Goal: Task Accomplishment & Management: Complete application form

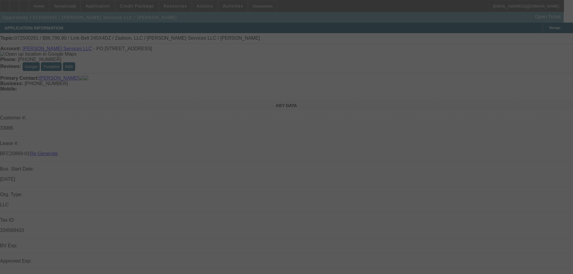
select select "4"
select select "0.1"
select select "0"
select select "2"
select select "0"
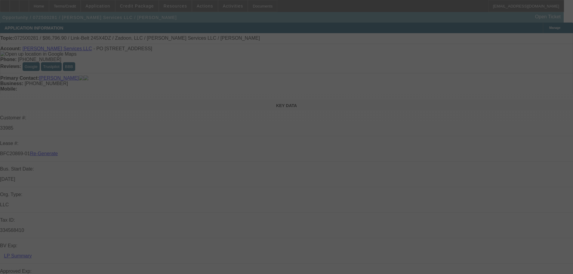
select select "6"
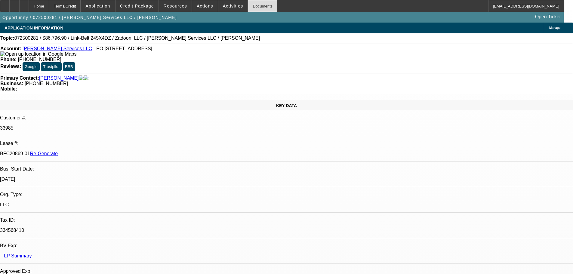
click at [248, 4] on div "Documents" at bounding box center [262, 6] width 29 height 12
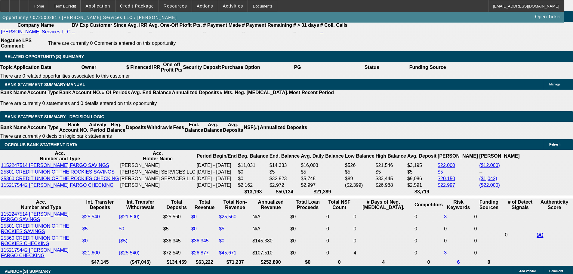
scroll to position [1052, 0]
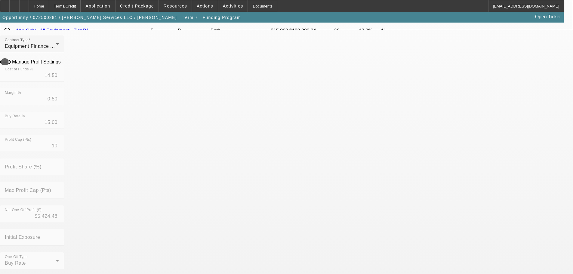
scroll to position [180, 0]
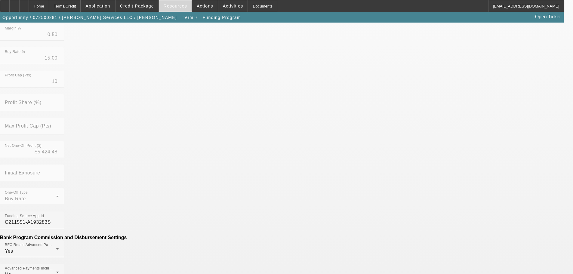
click at [183, 11] on span at bounding box center [175, 6] width 32 height 14
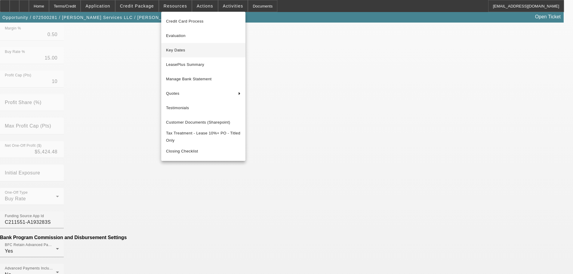
click at [179, 54] on span "Key Dates" at bounding box center [203, 50] width 75 height 7
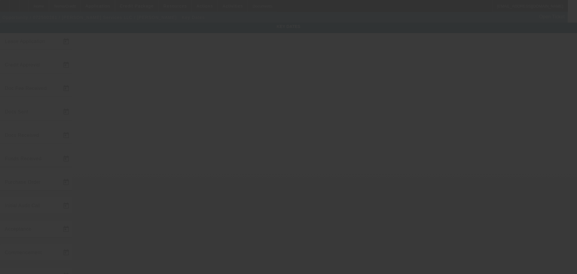
type input "7/14/2025"
type input "7/15/2025"
type input "7/21/2025"
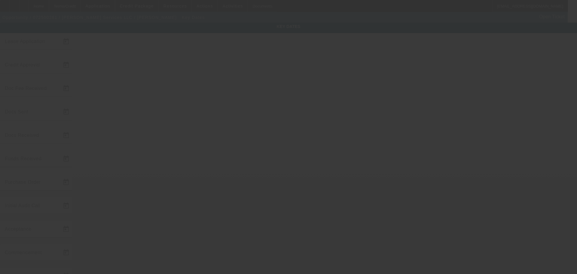
type input "7/24/2025"
type input "8/19/2025"
type input "9/1/2025"
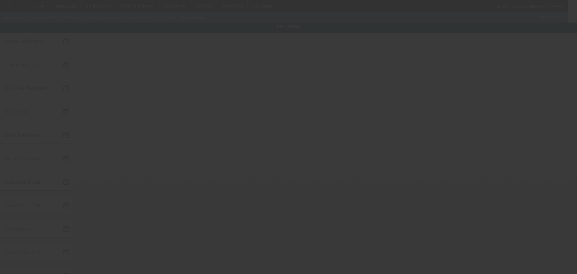
type input "10/1/2025"
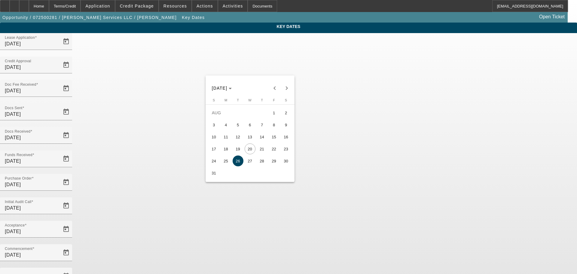
click at [276, 152] on span "22" at bounding box center [274, 148] width 11 height 11
type input "8/22/2025"
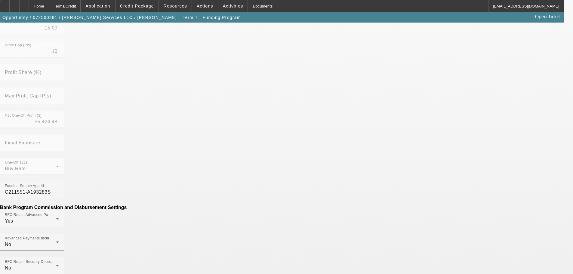
scroll to position [256, 0]
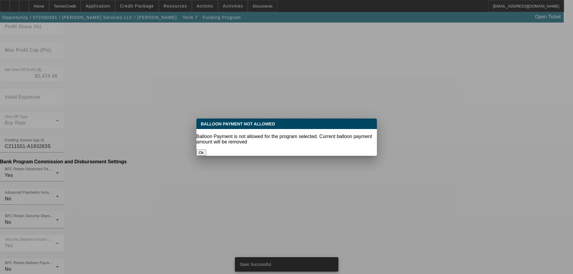
scroll to position [0, 0]
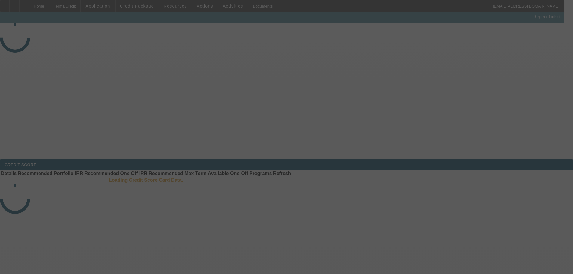
select select "4"
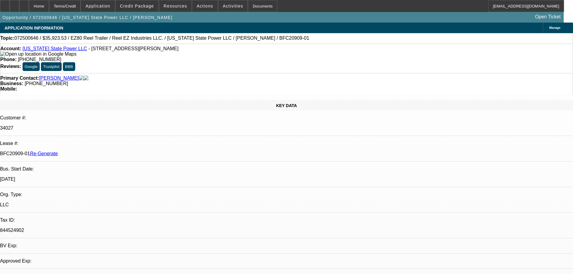
select select "0"
select select "0.1"
select select "1"
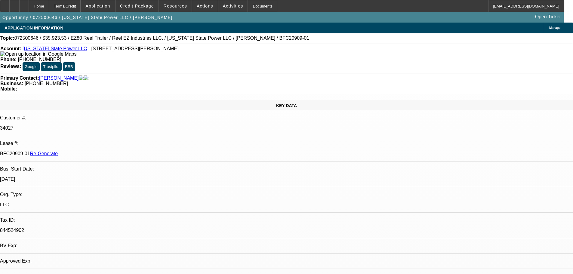
select select "4"
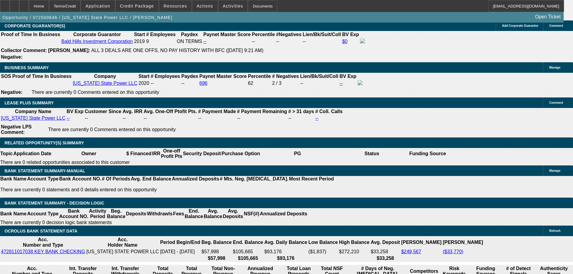
scroll to position [1082, 0]
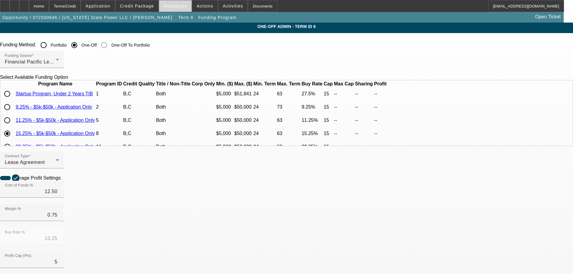
click at [177, 5] on span "Resources" at bounding box center [175, 6] width 23 height 5
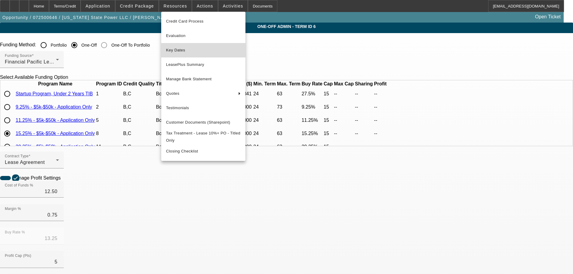
click at [172, 49] on span "Key Dates" at bounding box center [203, 50] width 75 height 7
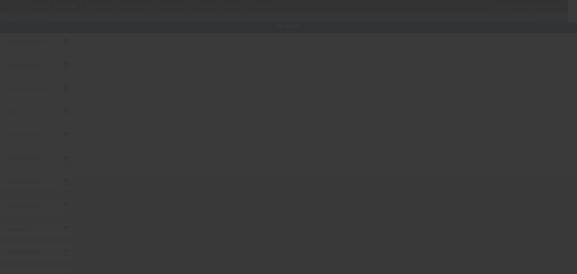
type input "7/28/2025"
type input "7/29/2025"
type input "8/1/2025"
type input "8/8/2025"
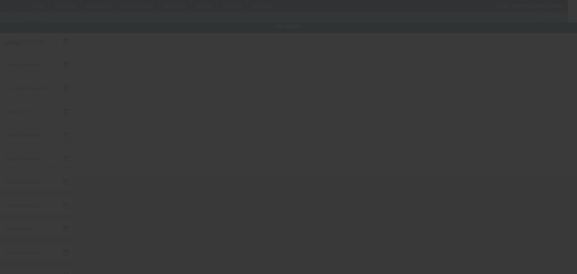
type input "8/14/2025"
type input "8/15/2025"
type input "9/1/2025"
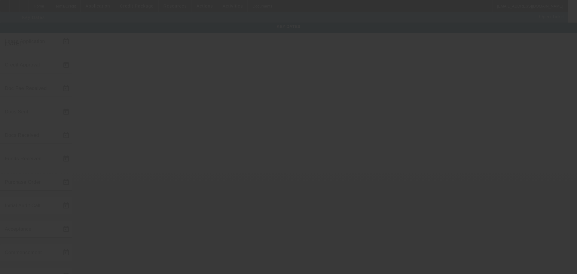
type input "10/1/2025"
type input "9/15/2025"
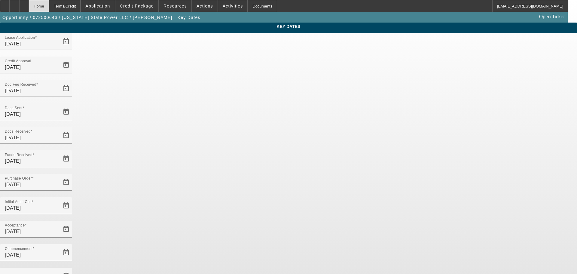
click at [49, 10] on div "Home" at bounding box center [39, 6] width 20 height 12
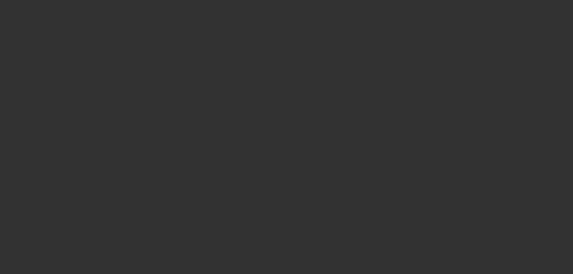
select select "4"
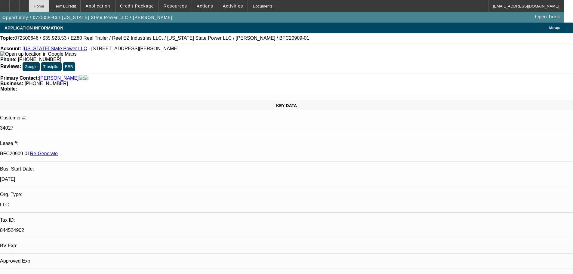
select select "0"
select select "0.1"
select select "4"
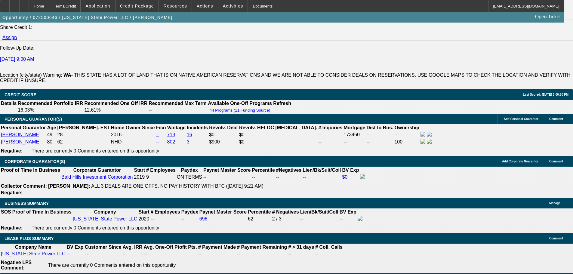
scroll to position [1022, 0]
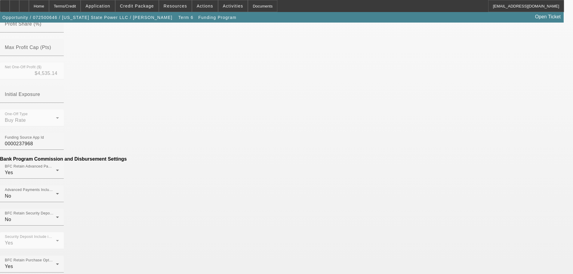
scroll to position [271, 0]
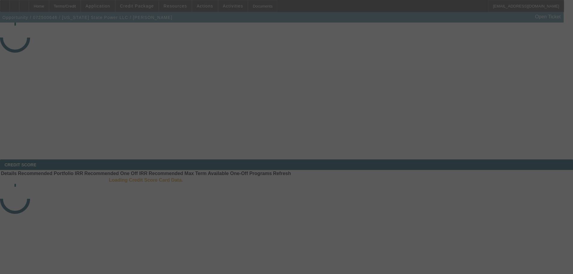
select select "4"
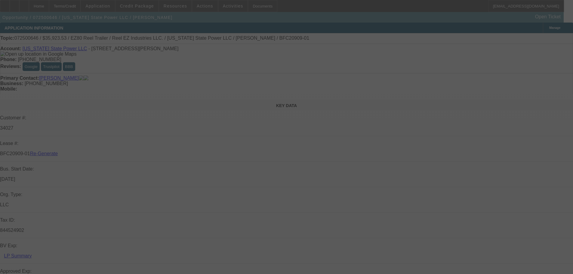
select select "0"
select select "0.1"
select select "4"
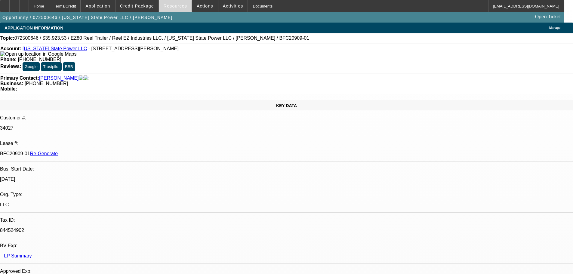
click at [180, 8] on span at bounding box center [175, 6] width 32 height 14
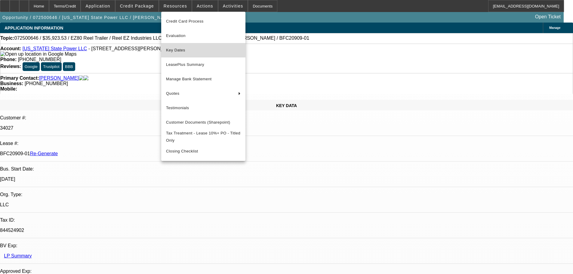
click at [184, 50] on span "Key Dates" at bounding box center [203, 50] width 75 height 7
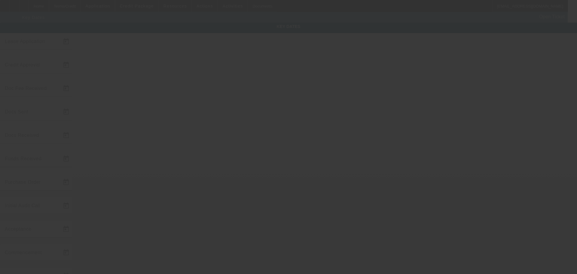
type input "[DATE]"
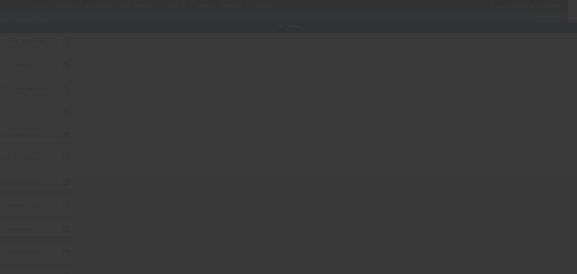
type input "[DATE]"
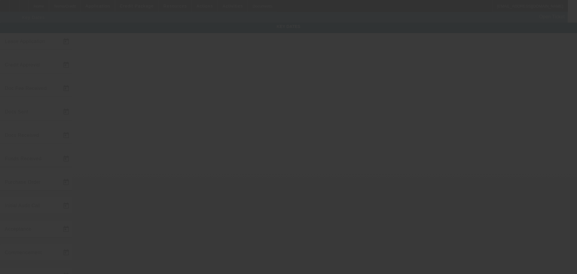
type input "[DATE]"
type input "8/22/2025"
select select "4"
select select "0"
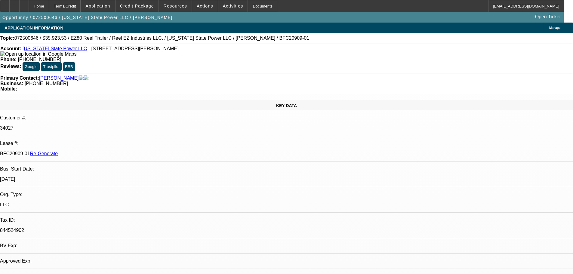
select select "0"
select select "0.1"
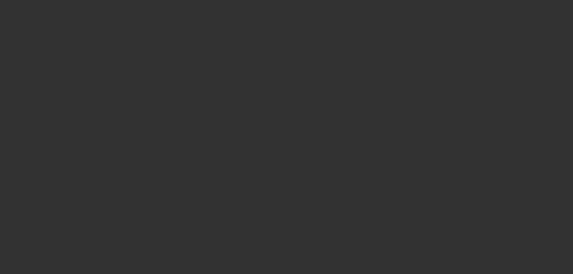
select select "1"
select select "4"
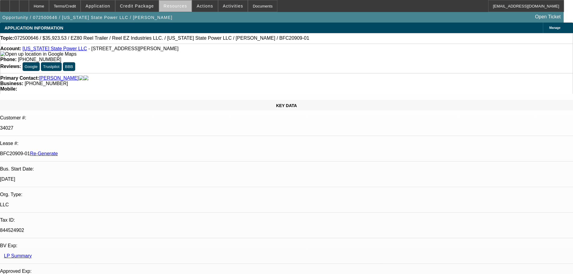
click at [178, 8] on span at bounding box center [175, 6] width 32 height 14
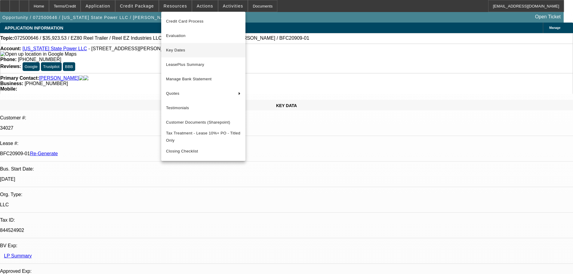
click at [172, 52] on span "Key Dates" at bounding box center [203, 50] width 75 height 7
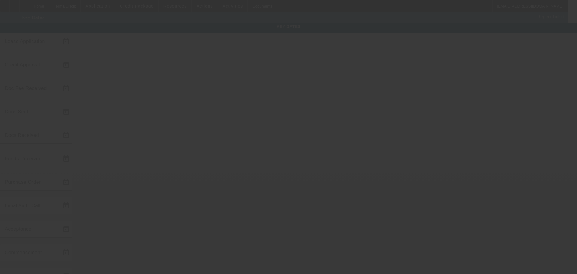
type input "[DATE]"
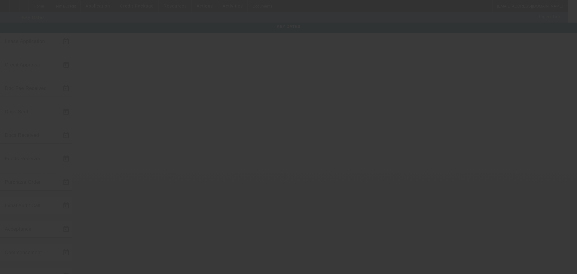
type input "[DATE]"
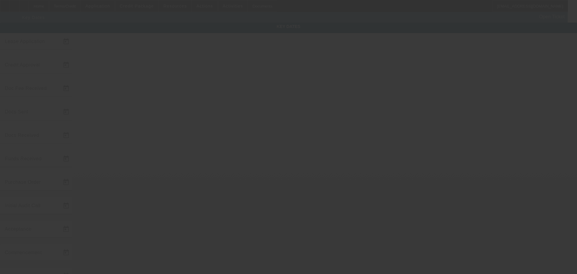
type input "[DATE]"
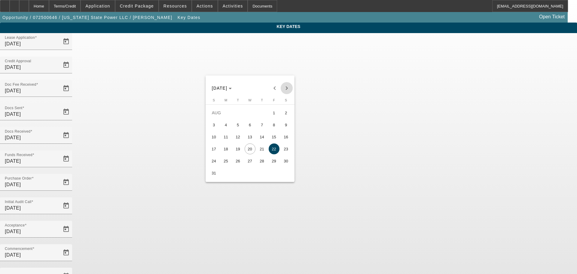
click at [284, 89] on span "Next month" at bounding box center [287, 88] width 12 height 12
click at [226, 152] on span "15" at bounding box center [226, 148] width 11 height 11
type input "9/15/2025"
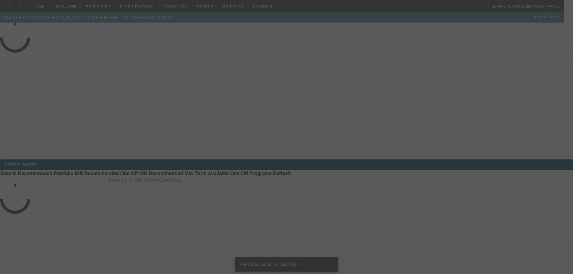
select select "4"
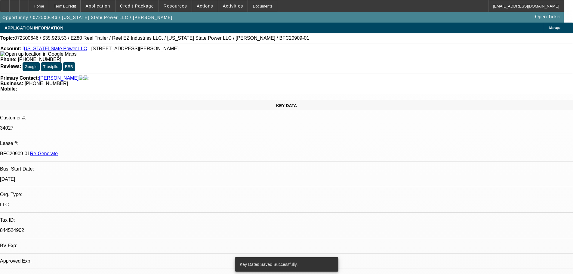
select select "0"
select select "0.1"
select select "4"
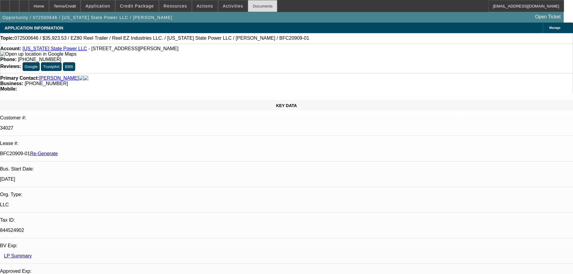
click at [260, 6] on div "Documents" at bounding box center [262, 6] width 29 height 12
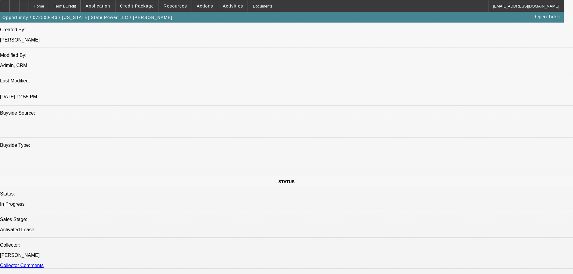
scroll to position [421, 0]
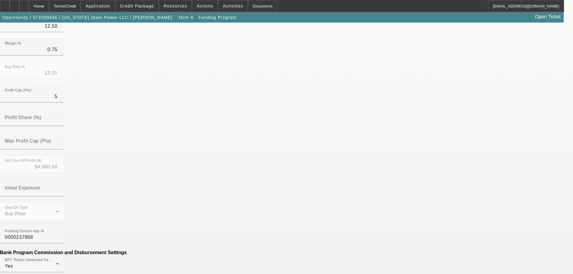
scroll to position [271, 0]
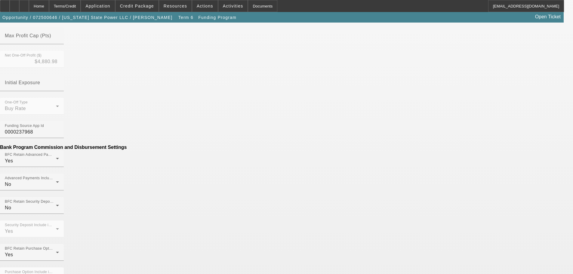
type input "$228.11"
type input "Per Diem"
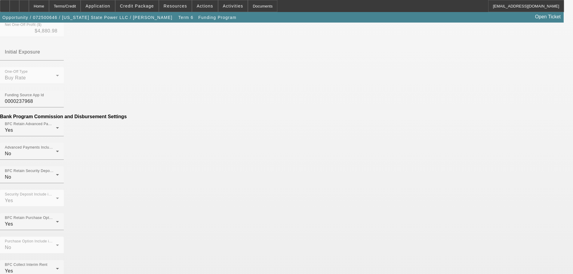
scroll to position [301, 0]
drag, startPoint x: 151, startPoint y: 125, endPoint x: 152, endPoint y: 131, distance: 5.8
type input "($228.11)"
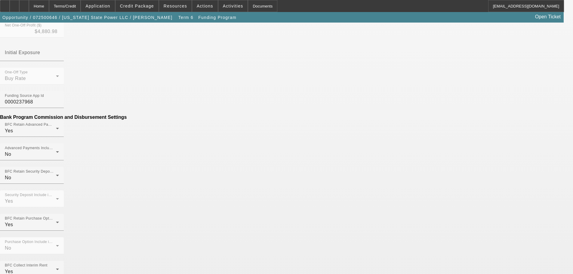
click at [245, 86] on div "One-Off Type Buy Rate Funding Source App Id 0000237968 Bank Program Commission …" at bounding box center [286, 276] width 573 height 416
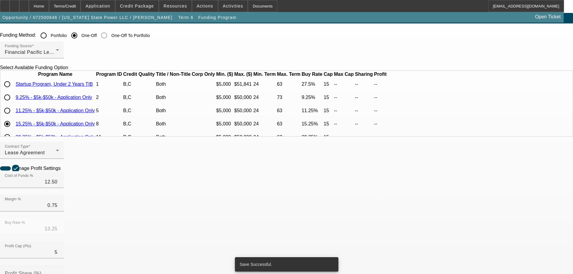
scroll to position [0, 0]
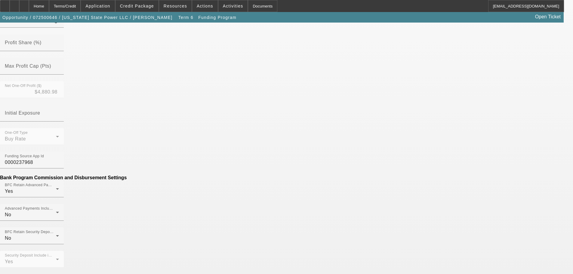
scroll to position [241, 0]
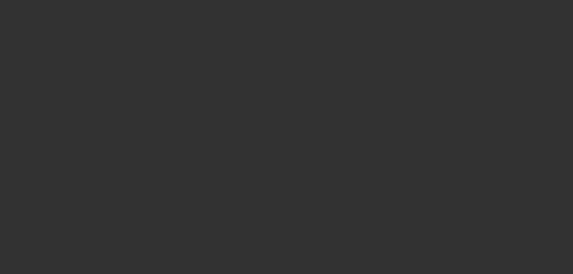
select select "4"
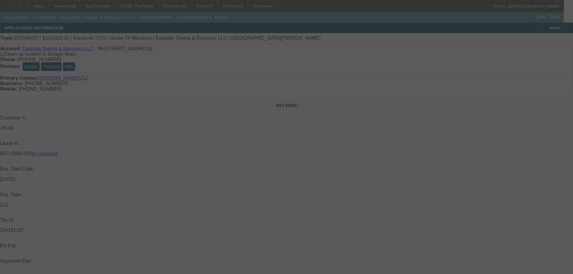
select select "0"
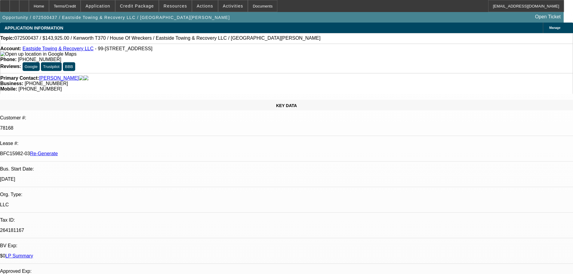
select select "1"
select select "6"
select select "4"
select select "0"
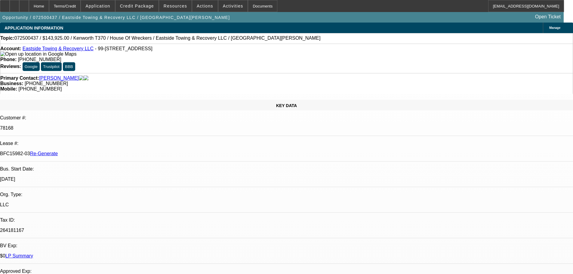
select select "0"
select select "6"
click at [256, 8] on div "Documents" at bounding box center [262, 6] width 29 height 12
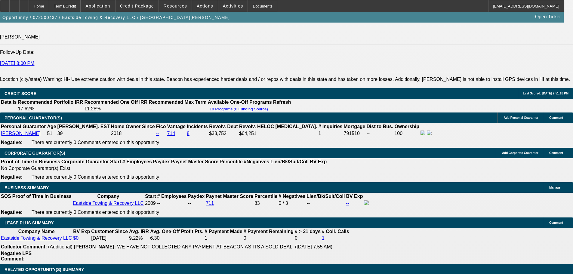
scroll to position [872, 0]
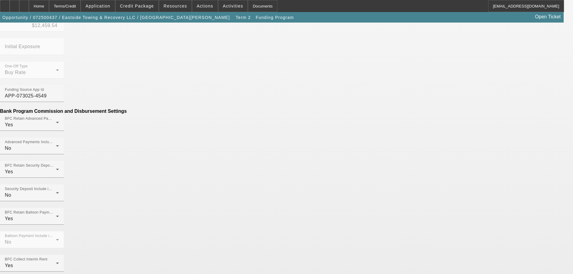
scroll to position [250, 0]
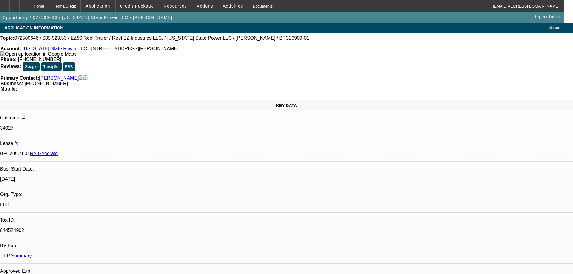
select select "4"
select select "0"
select select "0.1"
select select "4"
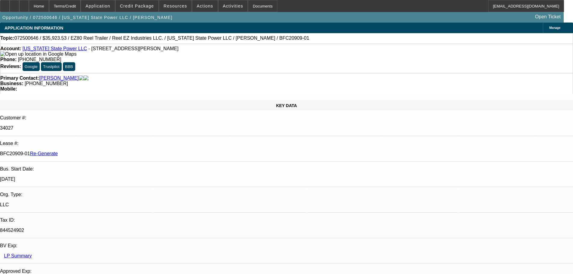
scroll to position [421, 0]
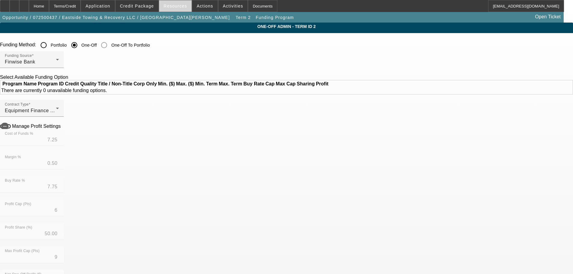
click at [178, 7] on span "Resources" at bounding box center [175, 6] width 23 height 5
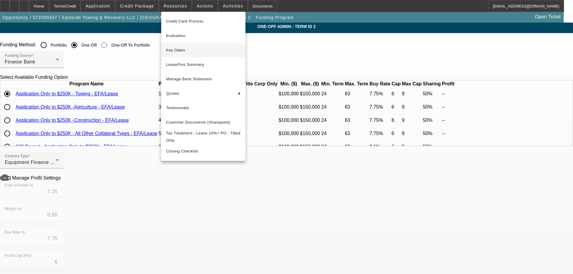
click at [180, 52] on span "Key Dates" at bounding box center [203, 50] width 75 height 7
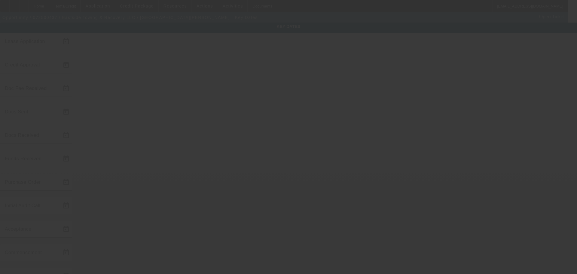
type input "7/18/2025"
type input "7/30/2025"
type input "8/5/2025"
type input "8/8/2025"
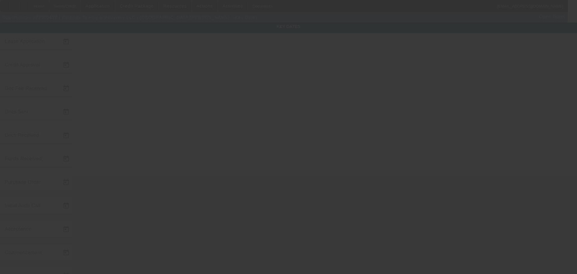
type input "8/11/2025"
type input "8/12/2025"
type input "9/1/2025"
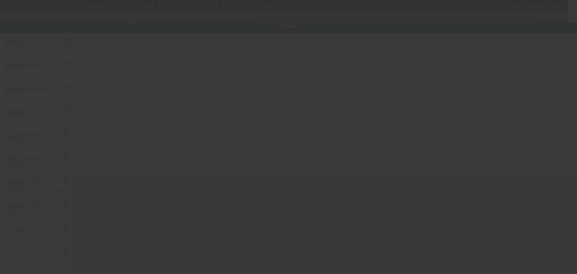
type input "10/1/2025"
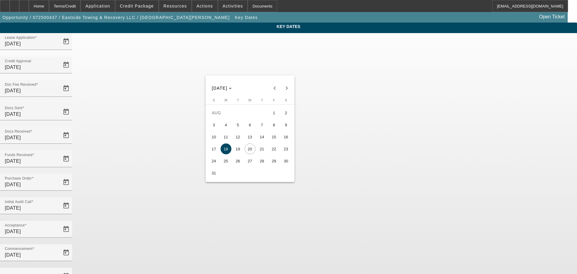
click at [226, 163] on span "25" at bounding box center [226, 160] width 11 height 11
type input "8/25/2025"
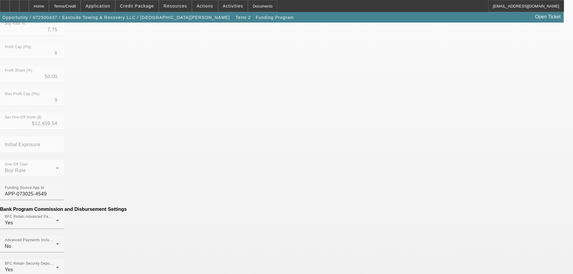
scroll to position [180, 0]
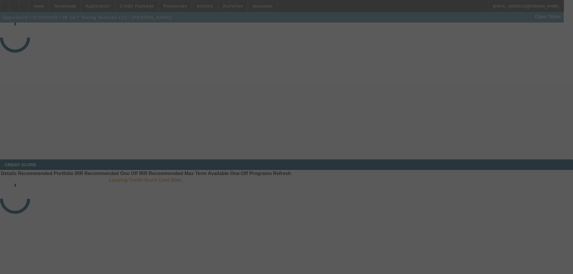
select select "4"
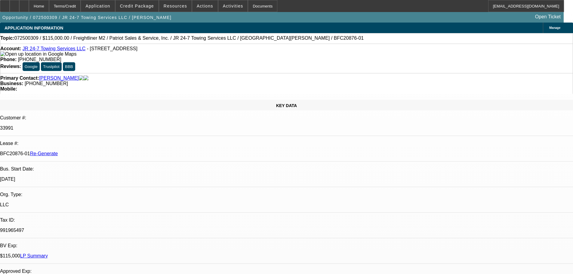
select select "0"
select select "2"
select select "0"
select select "6"
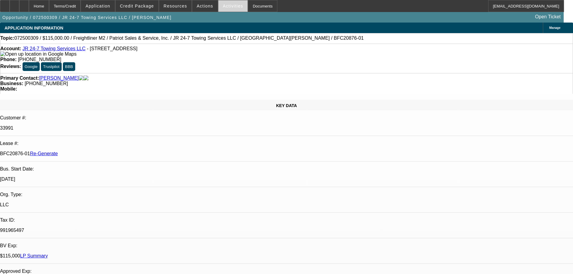
click at [226, 11] on span at bounding box center [232, 6] width 29 height 14
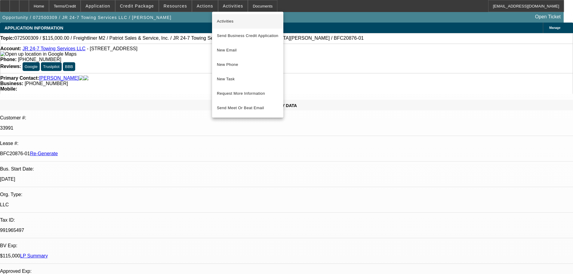
click at [226, 21] on span "Activities" at bounding box center [248, 21] width 62 height 7
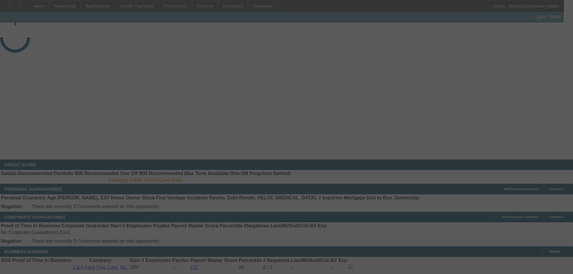
select select "4"
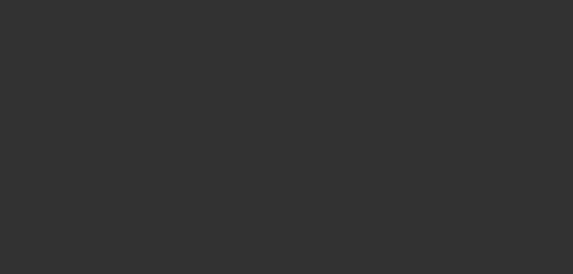
select select "0"
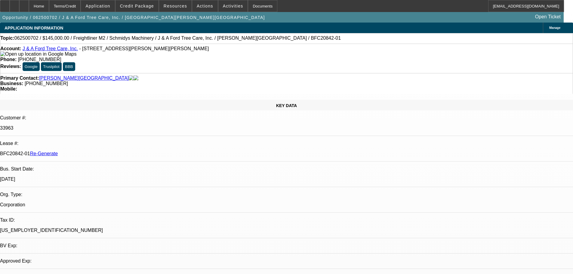
select select "1"
select select "2"
select select "6"
click at [223, 4] on span "Activities" at bounding box center [233, 6] width 20 height 5
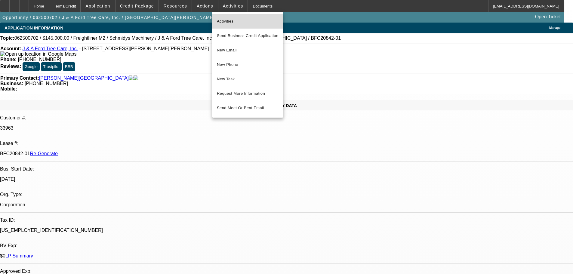
click at [231, 19] on span "Activities" at bounding box center [248, 21] width 62 height 7
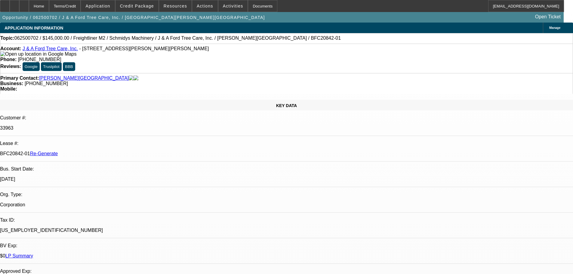
drag, startPoint x: 69, startPoint y: 101, endPoint x: 95, endPoint y: 101, distance: 25.6
click at [95, 151] on div "BFC20842-01 Re-Generate" at bounding box center [286, 153] width 573 height 5
copy p "BFC20842-01"
click at [181, 6] on span "Resources" at bounding box center [175, 6] width 23 height 5
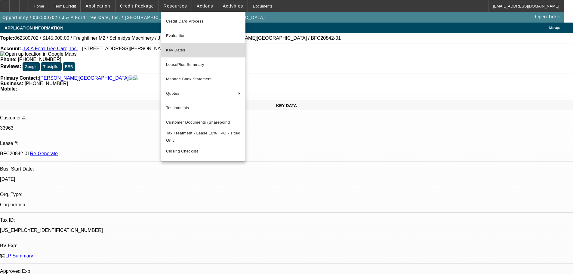
click at [183, 55] on button "Key Dates" at bounding box center [203, 50] width 84 height 14
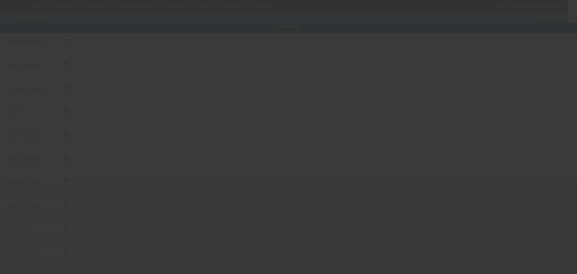
type input "6/27/2025"
type input "7/2/2025"
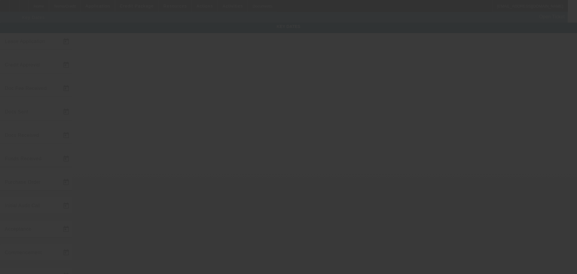
type input "7/2/2025"
type input "7/7/2025"
type input "8/1/2025"
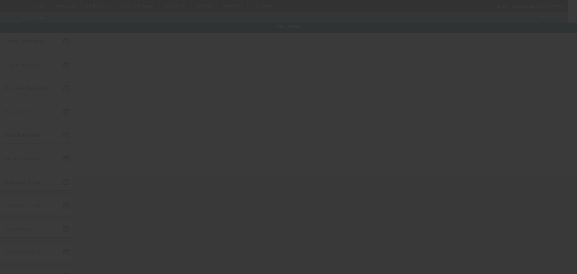
type input "9/1/2025"
type input "7/16/2025"
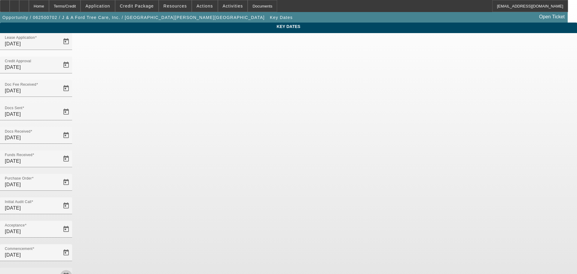
click at [73, 269] on span "Open calendar" at bounding box center [66, 276] width 14 height 14
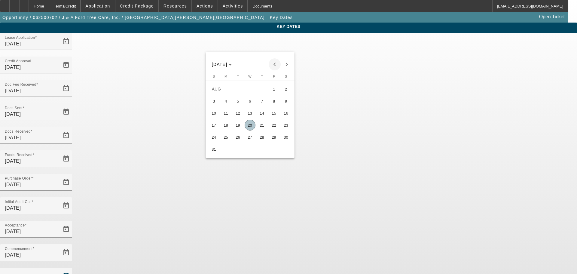
click at [273, 64] on span "Previous month" at bounding box center [275, 64] width 12 height 12
click at [251, 127] on span "16" at bounding box center [250, 125] width 11 height 11
type input "7/16/2025"
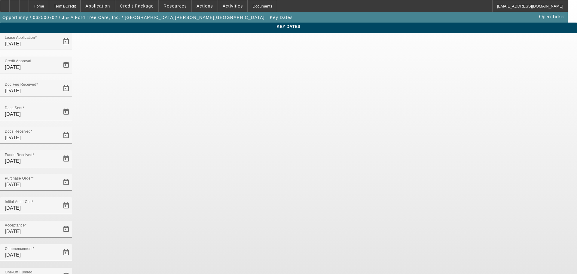
click at [318, 225] on div "Lease Application 6/27/2025 Credit Approval 7/2/2025 Doc Fee Received 7/2/2025 …" at bounding box center [288, 203] width 577 height 341
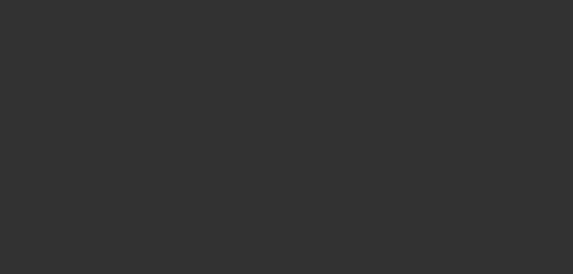
select select "4"
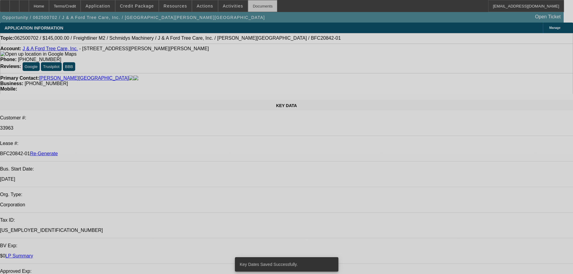
select select "0"
select select "2"
select select "0"
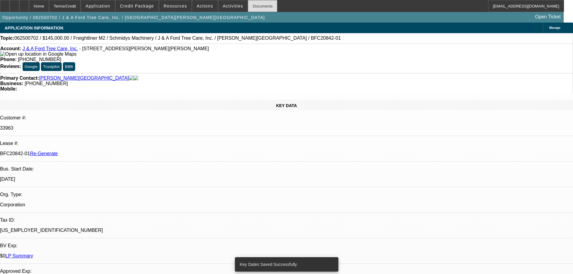
select select "6"
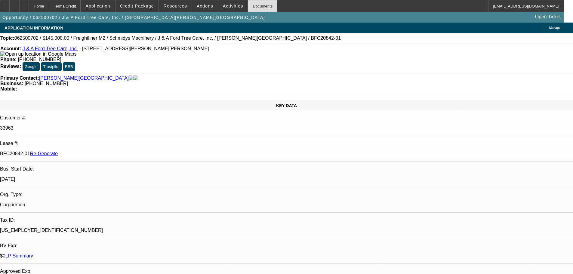
click at [253, 7] on div "Documents" at bounding box center [262, 6] width 29 height 12
click at [192, 5] on span at bounding box center [205, 6] width 26 height 14
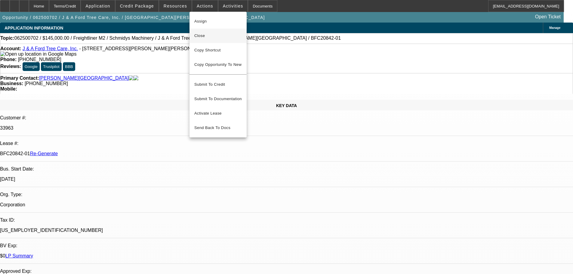
click at [207, 35] on span "Close" at bounding box center [218, 35] width 48 height 7
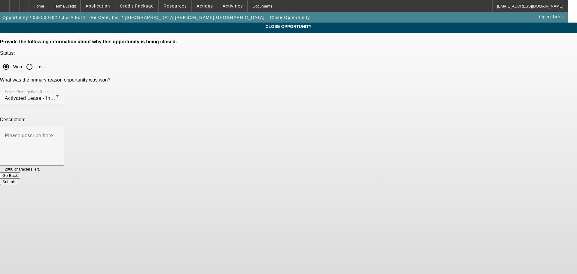
click at [17, 179] on button "Submit" at bounding box center [8, 182] width 17 height 6
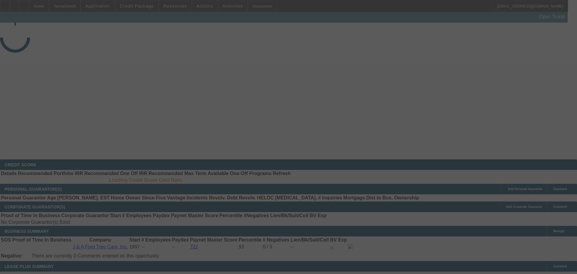
select select "4"
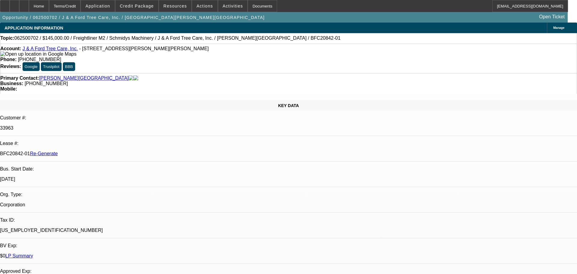
select select "0"
select select "1"
select select "2"
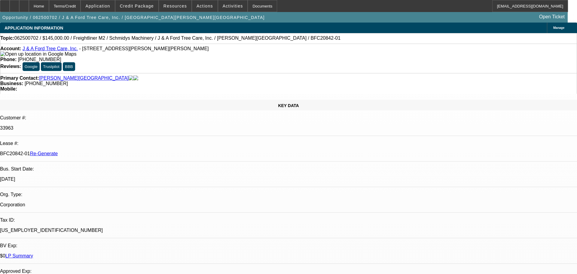
select select "6"
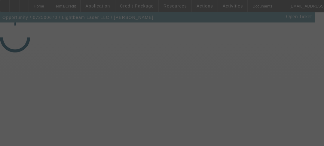
select select "3"
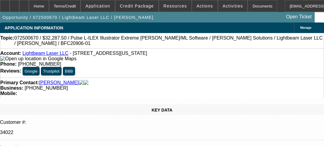
select select "0.1"
select select "2"
select select "0"
select select "6"
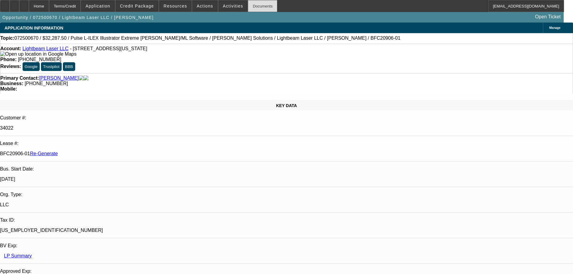
click at [248, 5] on div "Documents" at bounding box center [262, 6] width 29 height 12
click at [203, 4] on span "Actions" at bounding box center [205, 6] width 17 height 5
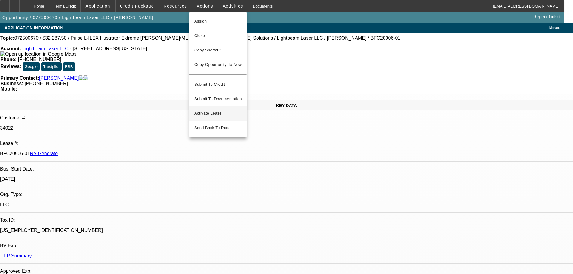
click at [220, 110] on span "Activate Lease" at bounding box center [218, 113] width 48 height 7
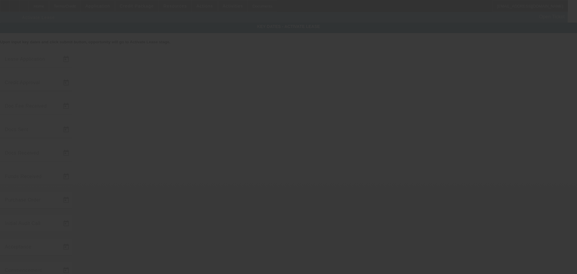
type input "[DATE]"
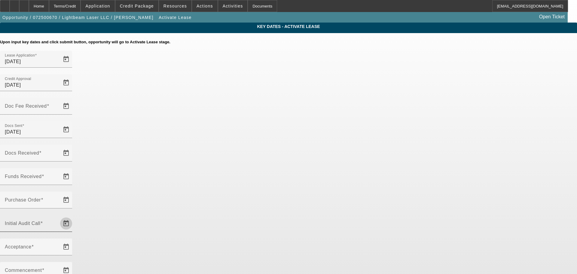
click at [73, 146] on span "Open calendar" at bounding box center [66, 223] width 14 height 14
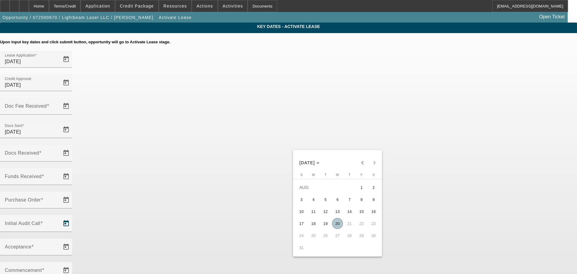
click at [328, 146] on span "20" at bounding box center [337, 223] width 11 height 11
type input "[DATE]"
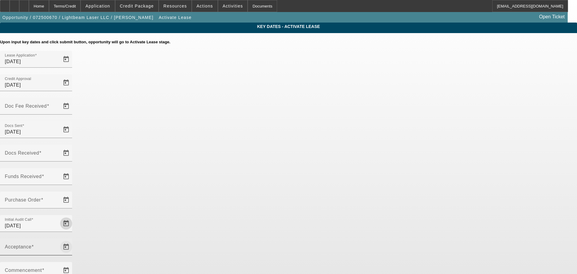
click at [73, 146] on span "Open calendar" at bounding box center [66, 247] width 14 height 14
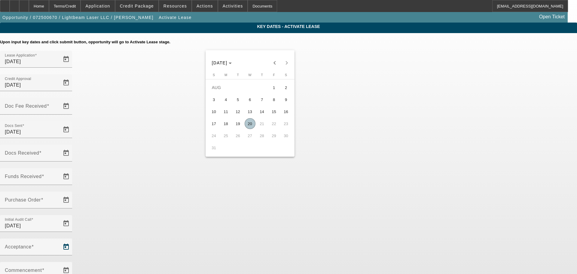
click at [248, 126] on span "20" at bounding box center [250, 123] width 11 height 11
type input "[DATE]"
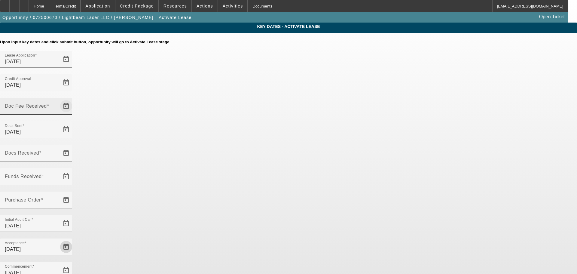
click at [73, 99] on span "Open calendar" at bounding box center [66, 106] width 14 height 14
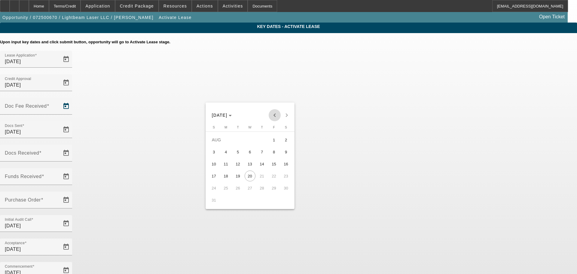
click at [275, 115] on span "Previous month" at bounding box center [275, 115] width 12 height 12
click at [254, 146] on span "30" at bounding box center [250, 200] width 11 height 11
type input "7/30/2025"
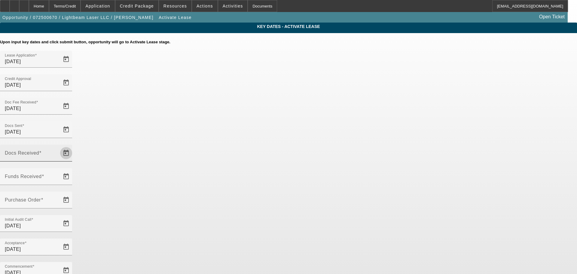
click at [73, 146] on span "Open calendar" at bounding box center [66, 153] width 14 height 14
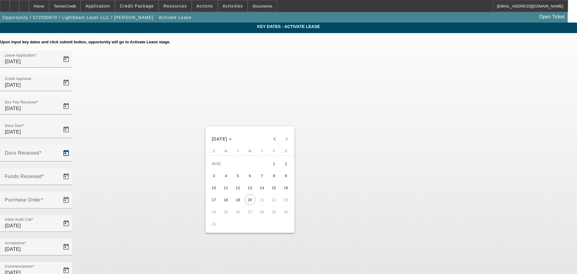
click at [328, 118] on div at bounding box center [288, 137] width 577 height 274
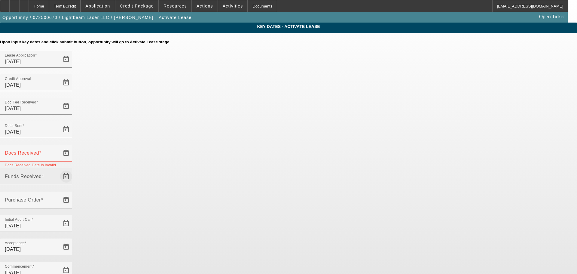
click at [73, 146] on span "Open calendar" at bounding box center [66, 176] width 14 height 14
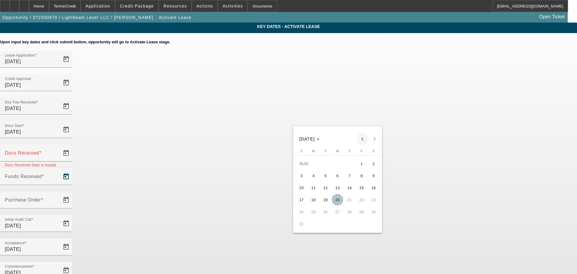
click at [328, 139] on span "Previous month" at bounding box center [363, 139] width 12 height 12
click at [328, 146] on span "31" at bounding box center [349, 223] width 11 height 11
type input "7/31/2025"
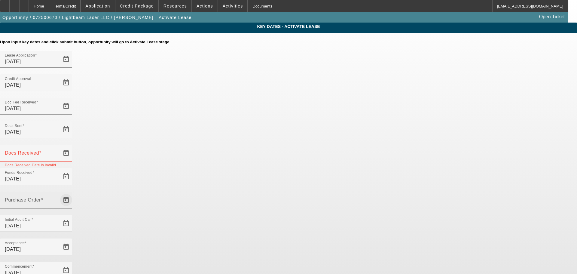
click at [73, 146] on span "Open calendar" at bounding box center [66, 200] width 14 height 14
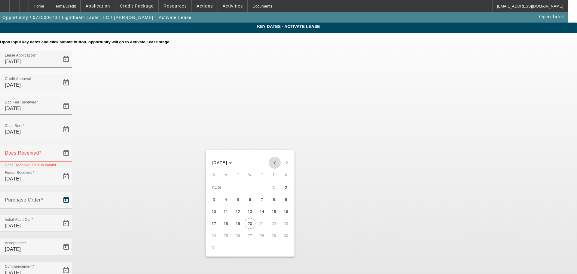
click at [273, 146] on span "Previous month" at bounding box center [275, 163] width 12 height 12
click at [261, 146] on span "31" at bounding box center [262, 247] width 11 height 11
type input "7/31/2025"
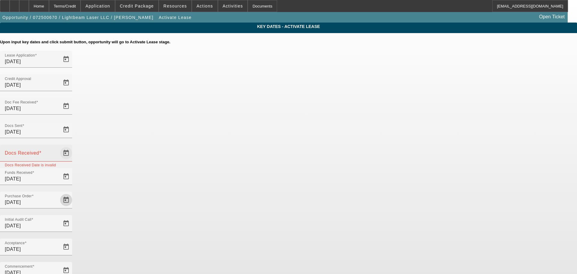
click at [73, 146] on span "Open calendar" at bounding box center [66, 153] width 14 height 14
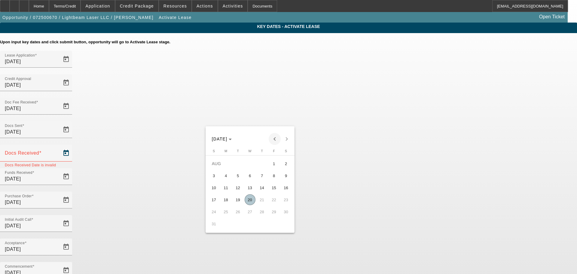
click at [277, 140] on span "Previous month" at bounding box center [275, 139] width 12 height 12
click at [251, 146] on span "30" at bounding box center [250, 223] width 11 height 11
type input "7/30/2025"
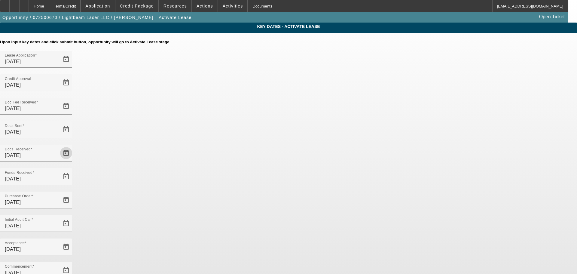
click at [328, 146] on div "Key Dates - Activate Lease Upon input key dates and click submit button, opport…" at bounding box center [288, 207] width 577 height 369
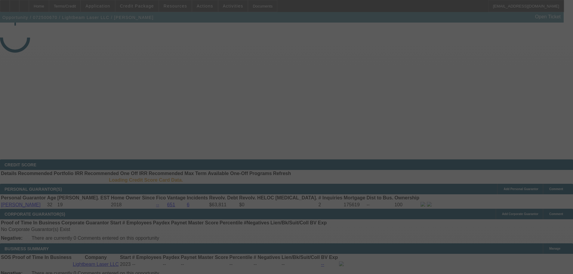
select select "4"
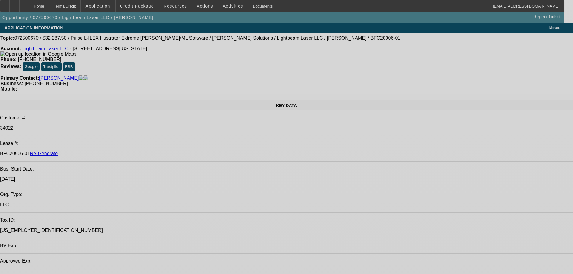
select select "0.1"
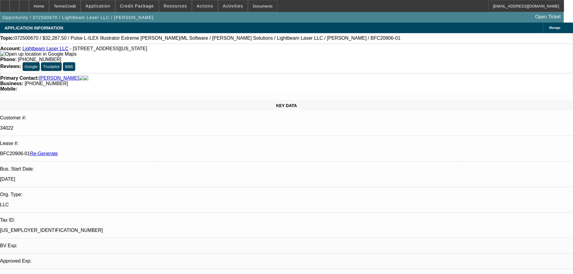
select select "2"
select select "0"
select select "6"
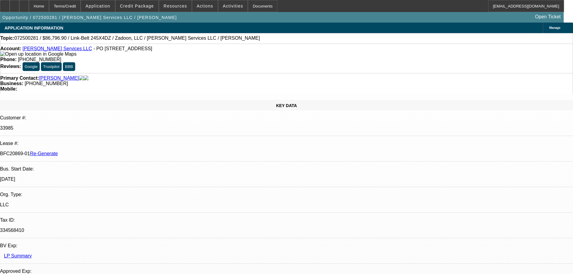
select select "4"
select select "0.1"
select select "0"
select select "2"
select select "0"
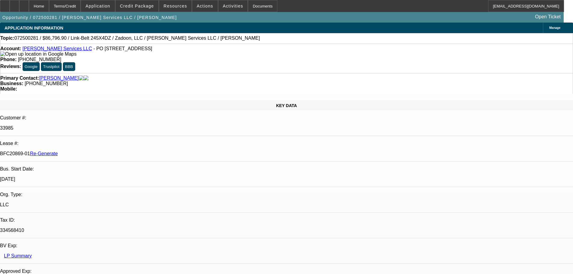
select select "6"
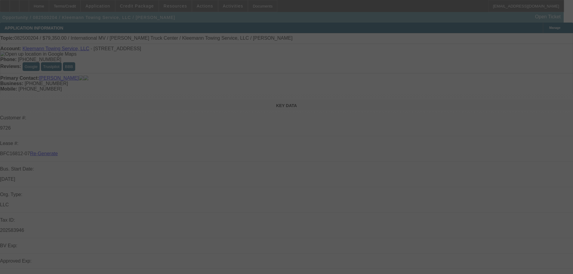
select select "3"
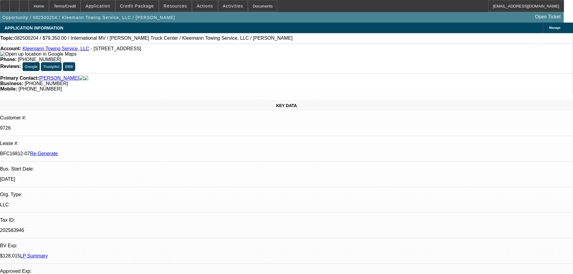
select select "0"
select select "1"
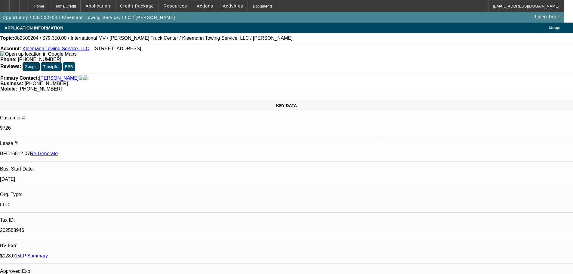
select select "6"
click at [248, 3] on div "Documents" at bounding box center [262, 6] width 29 height 12
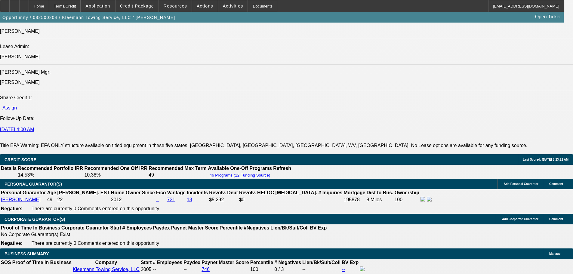
scroll to position [932, 0]
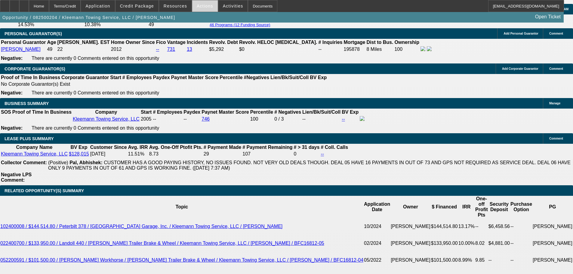
click at [201, 9] on span at bounding box center [205, 6] width 26 height 14
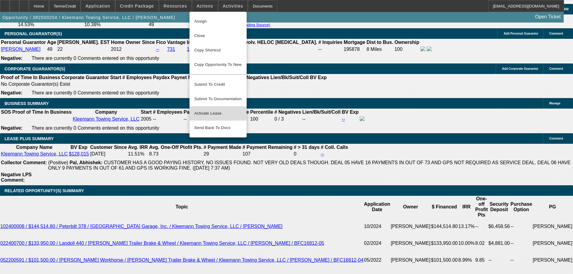
click at [215, 112] on button "Activate Lease" at bounding box center [217, 113] width 57 height 14
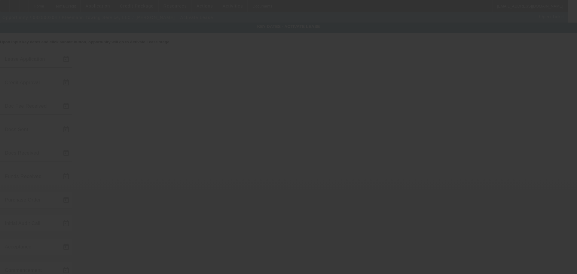
type input "8/8/2025"
type input "8/13/2025"
type input "8/14/2025"
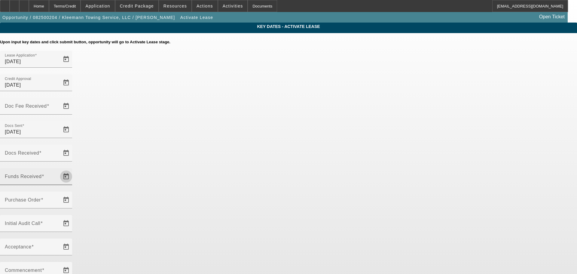
click at [73, 169] on span "Open calendar" at bounding box center [66, 176] width 14 height 14
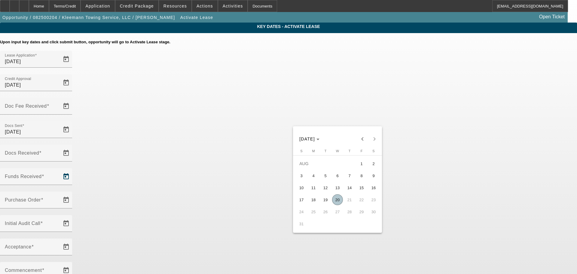
click at [327, 202] on span "19" at bounding box center [325, 199] width 11 height 11
type input "8/19/2025"
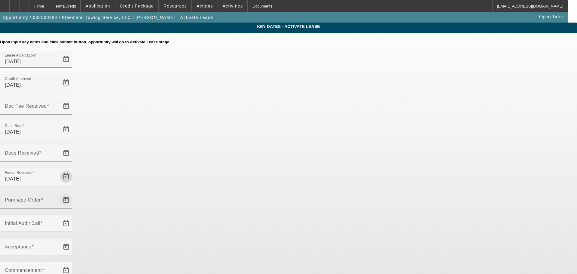
click at [73, 193] on span "Open calendar" at bounding box center [66, 200] width 14 height 14
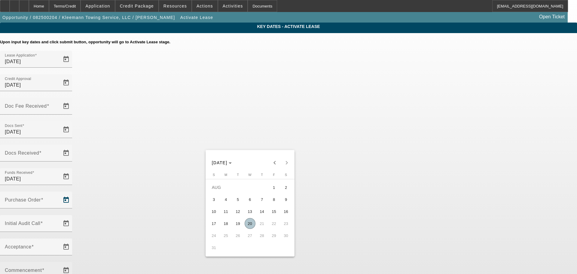
drag, startPoint x: 250, startPoint y: 225, endPoint x: 329, endPoint y: 169, distance: 96.7
click at [251, 224] on span "20" at bounding box center [250, 223] width 11 height 11
type input "8/20/2025"
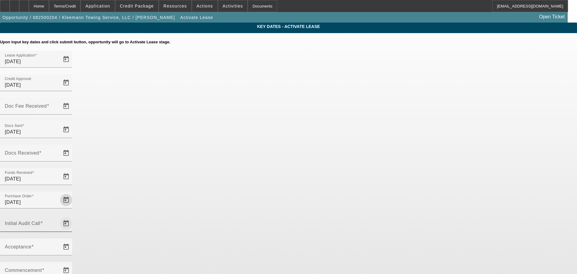
click at [73, 216] on span "Open calendar" at bounding box center [66, 223] width 14 height 14
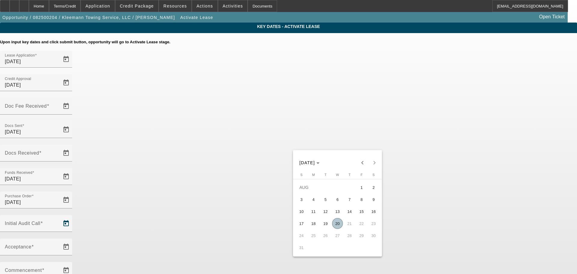
drag, startPoint x: 339, startPoint y: 227, endPoint x: 334, endPoint y: 208, distance: 19.7
click at [339, 225] on span "20" at bounding box center [337, 223] width 11 height 11
type input "8/20/2025"
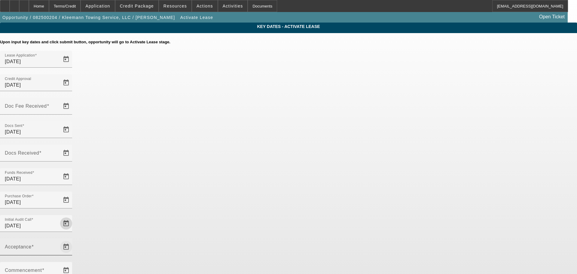
click at [73, 240] on span "Open calendar" at bounding box center [66, 247] width 14 height 14
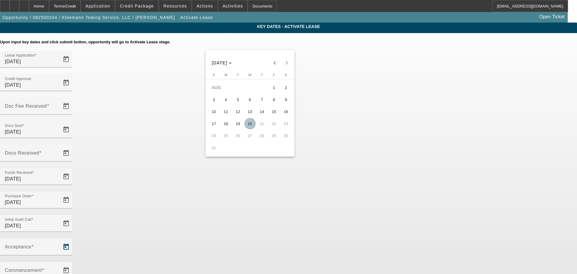
click at [250, 127] on span "20" at bounding box center [250, 123] width 11 height 11
type input "8/20/2025"
type input "9/1/2025"
type input "10/1/2025"
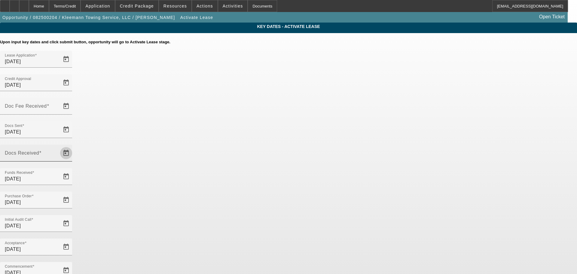
click at [73, 146] on span "Open calendar" at bounding box center [66, 153] width 14 height 14
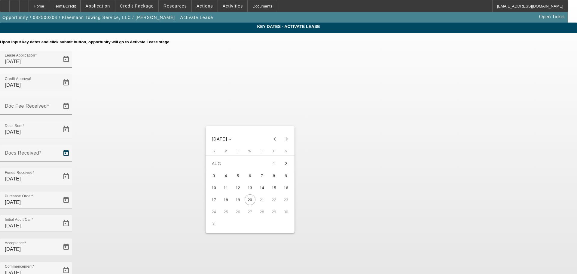
drag, startPoint x: 225, startPoint y: 200, endPoint x: 247, endPoint y: 156, distance: 49.5
click at [225, 200] on span "18" at bounding box center [226, 199] width 11 height 11
type input "8/18/2025"
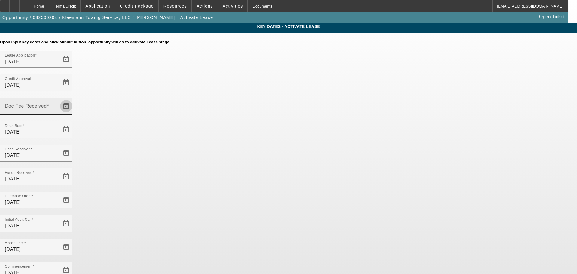
click at [73, 99] on span "Open calendar" at bounding box center [66, 106] width 14 height 14
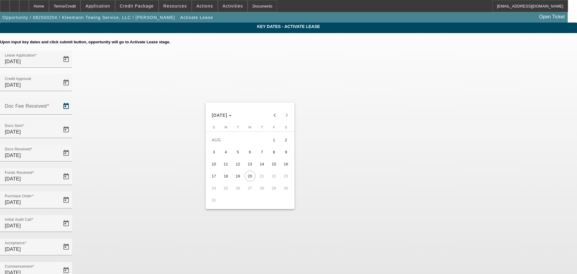
click at [264, 167] on span "14" at bounding box center [262, 163] width 11 height 11
type input "8/14/2025"
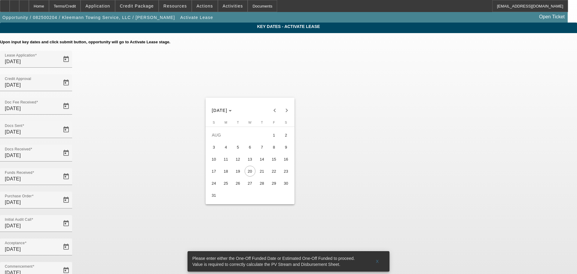
click at [250, 185] on span "27" at bounding box center [250, 183] width 11 height 11
type input "8/27/2025"
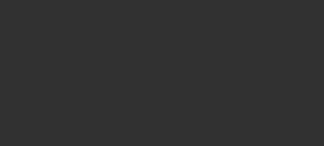
select select "4"
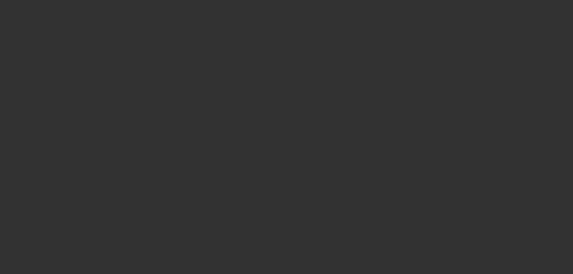
select select "0"
select select "6"
select select "4"
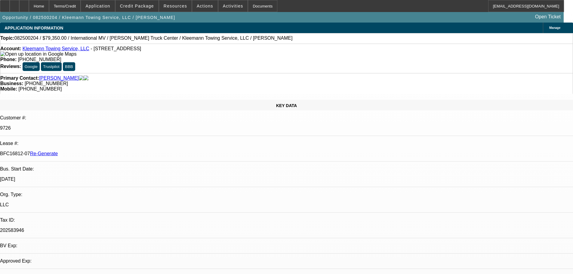
select select "0"
select select "6"
click at [248, 4] on div "Documents" at bounding box center [262, 6] width 29 height 12
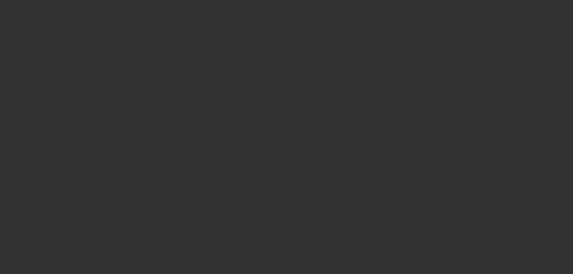
select select "3"
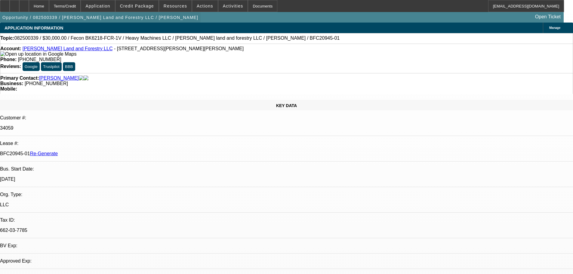
select select "0"
select select "2"
select select "0"
select select "1"
select select "2"
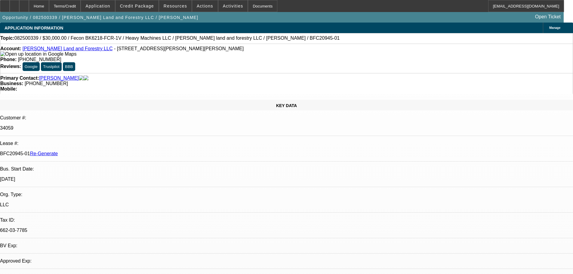
select select "6"
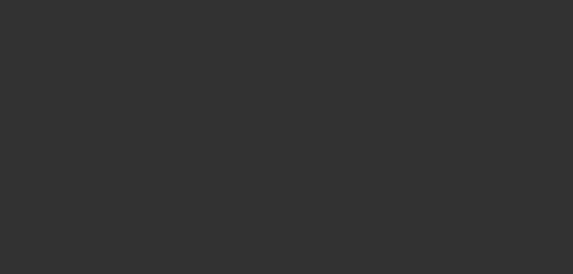
select select "4"
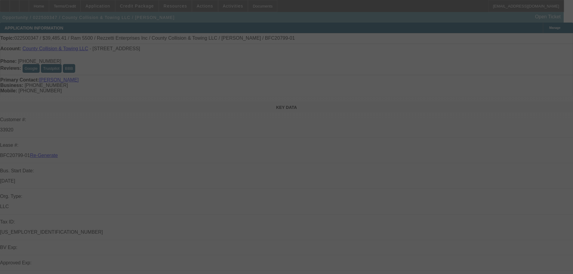
select select "0"
select select "0.1"
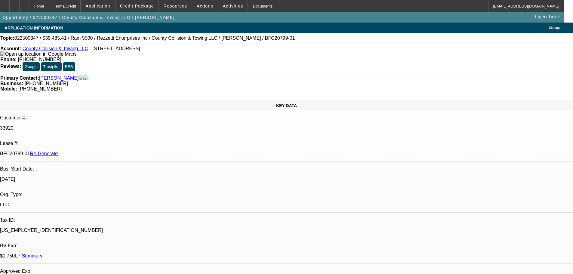
select select "1"
select select "4"
click at [225, 9] on span at bounding box center [232, 6] width 29 height 14
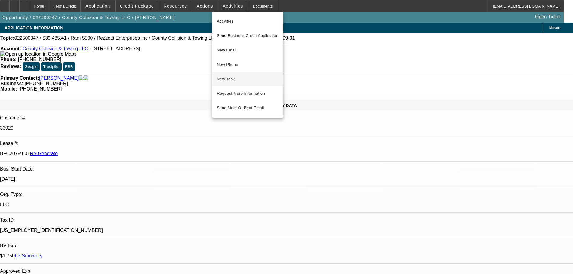
click at [232, 80] on span "New Task" at bounding box center [248, 78] width 62 height 7
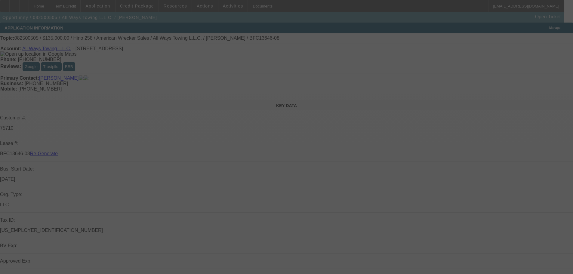
select select "3"
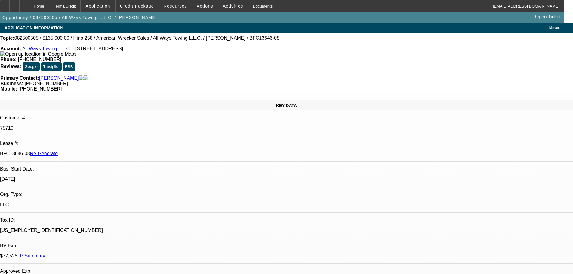
select select "0"
select select "2"
select select "0"
select select "6"
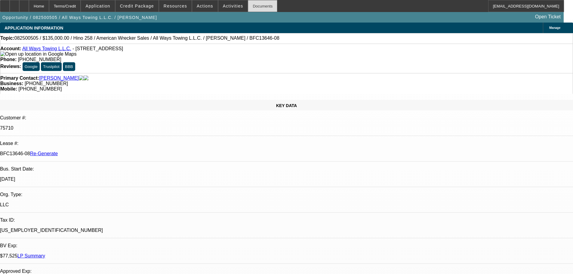
click at [252, 9] on div "Documents" at bounding box center [262, 6] width 29 height 12
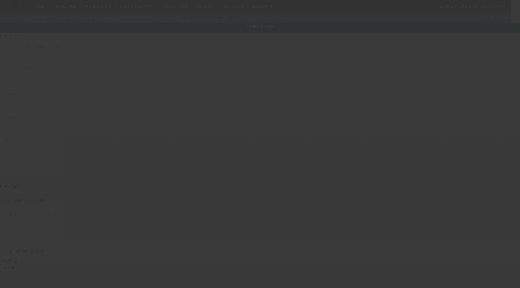
type input "[US_VEHICLE_IDENTIFICATION_NUMBER]"
type input "Hino"
type input "258"
radio input "true"
type input "[STREET_ADDRESS]"
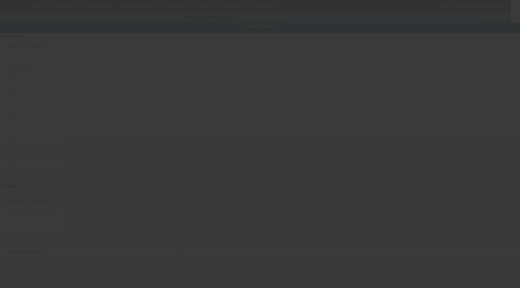
type input "[GEOGRAPHIC_DATA]"
type input "29486"
type input "Berkeley"
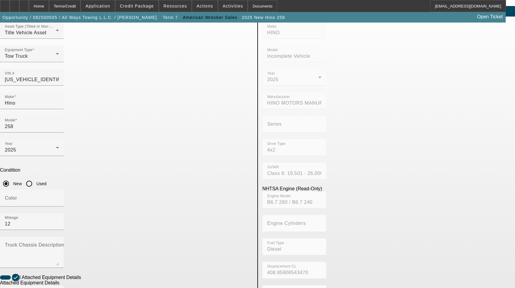
scroll to position [30, 0]
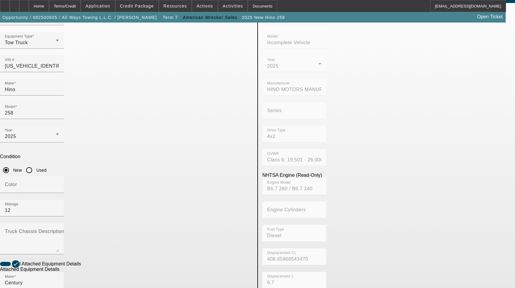
click at [64, 254] on div at bounding box center [32, 257] width 64 height 7
click at [59, 230] on textarea "Truck Chassis Description (Describe the truck chassis only)" at bounding box center [32, 241] width 54 height 22
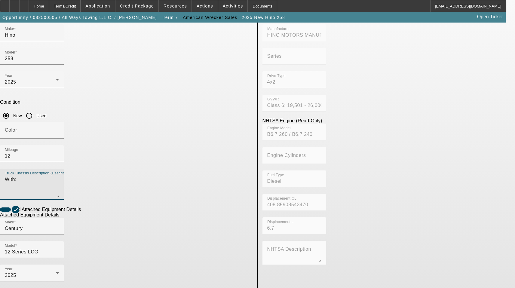
scroll to position [99, 0]
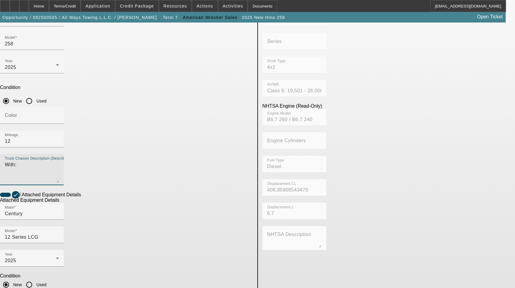
type textarea "With:"
type textarea "Includes all options, attachments, and accessories"
checkbox input "false"
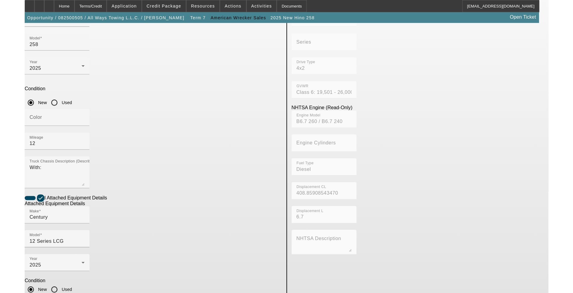
scroll to position [94, 0]
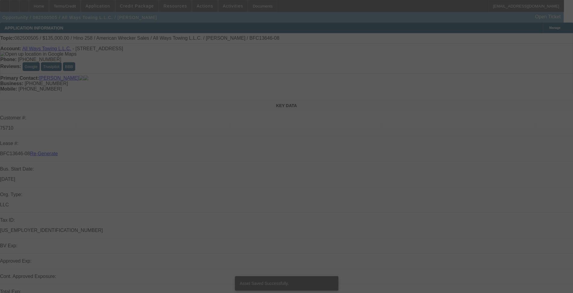
select select "3"
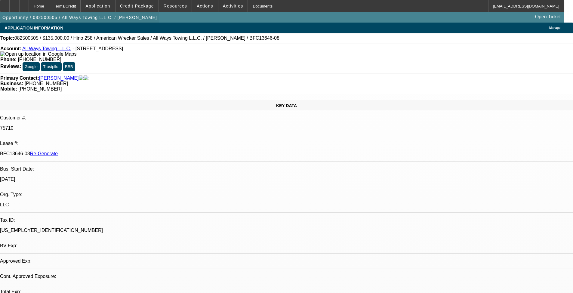
select select "0"
select select "2"
select select "0"
select select "6"
